Goal: Information Seeking & Learning: Learn about a topic

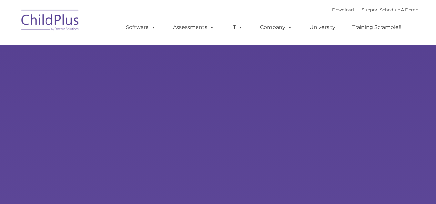
select select "MEDIUM"
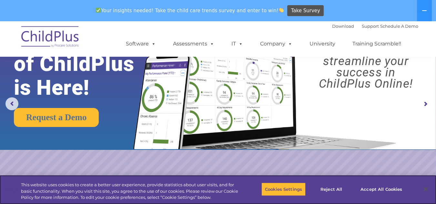
scroll to position [40, 0]
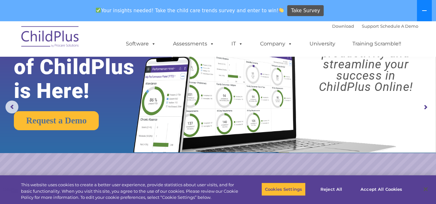
click at [425, 8] on button at bounding box center [424, 10] width 15 height 21
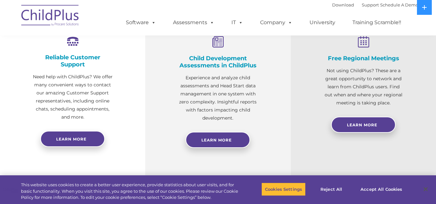
scroll to position [260, 0]
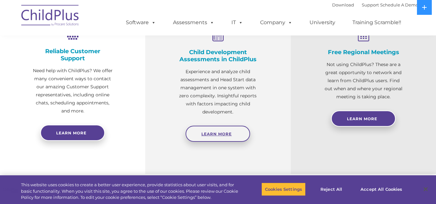
click at [210, 135] on span "Learn More" at bounding box center [216, 134] width 30 height 5
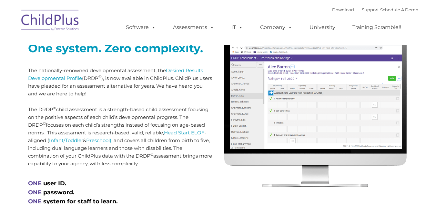
scroll to position [259, 0]
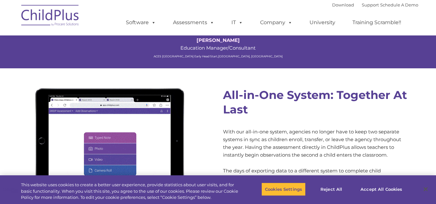
type input ""
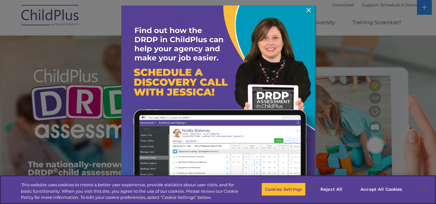
scroll to position [5, 0]
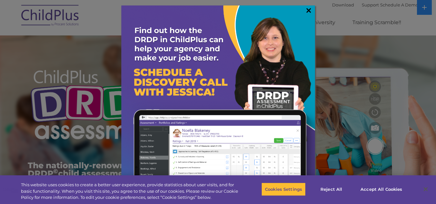
click at [305, 9] on link "×" at bounding box center [308, 10] width 7 height 6
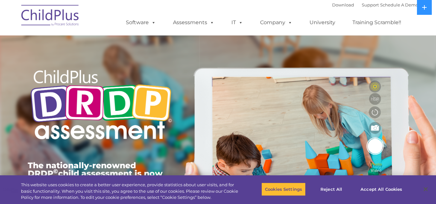
scroll to position [0, 0]
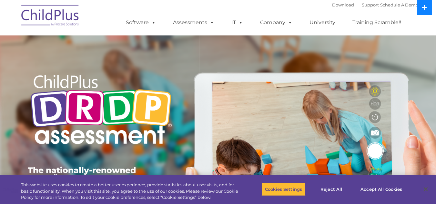
click at [428, 9] on button at bounding box center [424, 7] width 15 height 15
